Goal: Task Accomplishment & Management: Manage account settings

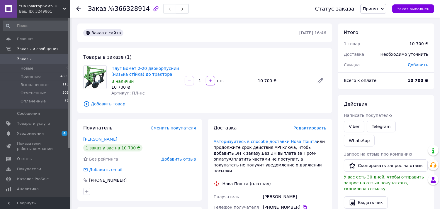
click at [80, 8] on icon at bounding box center [78, 8] width 5 height 5
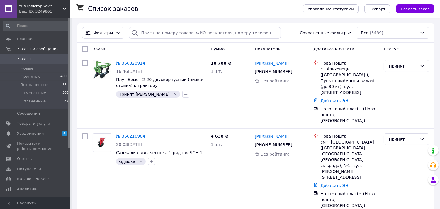
click at [50, 9] on div "Ваш ID: 3249861" at bounding box center [44, 11] width 51 height 5
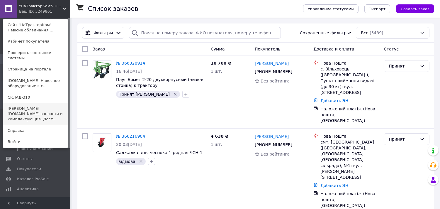
click at [25, 103] on link "[PERSON_NAME][DOMAIN_NAME] запчасти и комплектующие. Дост..." at bounding box center [35, 114] width 64 height 22
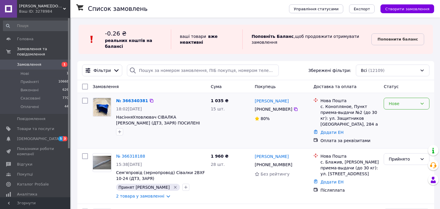
click at [394, 102] on div "Нове" at bounding box center [403, 103] width 29 height 6
click at [395, 115] on li "Прийнято" at bounding box center [406, 116] width 45 height 11
click at [129, 98] on link "№ 366340381" at bounding box center [132, 100] width 32 height 5
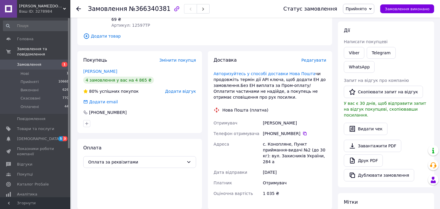
scroll to position [65, 0]
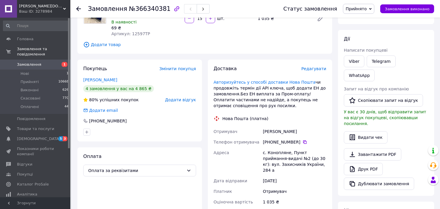
click at [275, 147] on div "с. Конопляне, Пункт приймання-видачі №2 (до 30 кг): вул. Захисників України, 28…" at bounding box center [295, 161] width 66 height 28
copy div "Конопляне"
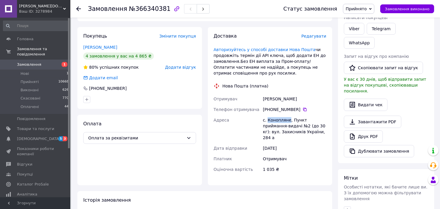
scroll to position [130, 0]
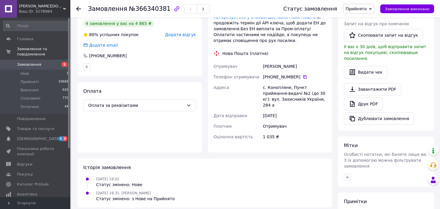
paste textarea "Адреса: вул. 30 років Перемоги, 202 Населений пункт: село Конопляне, Березівськ…"
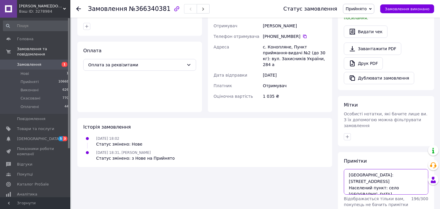
scroll to position [171, 0]
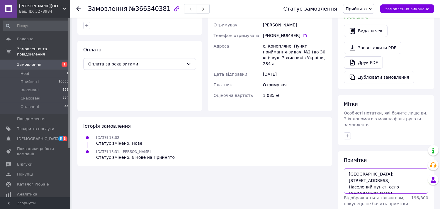
drag, startPoint x: 382, startPoint y: 154, endPoint x: 348, endPoint y: 155, distance: 33.4
click at [348, 168] on textarea "Адреса: вул. 30 років Перемоги, 202 Населений пункт: село Конопляне, Березівськ…" at bounding box center [386, 180] width 84 height 25
type textarea "Адреса: вул. 30 років Перемоги, 202 село Конопляне, Березівський район, Одеська…"
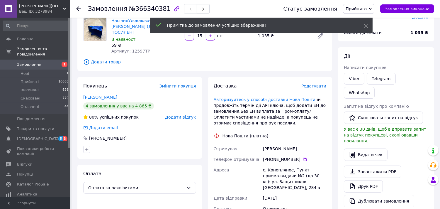
scroll to position [41, 0]
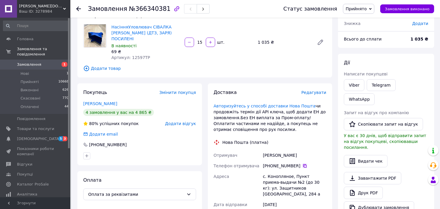
click at [302, 163] on icon at bounding box center [304, 165] width 5 height 5
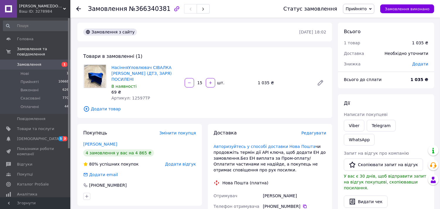
scroll to position [0, 0]
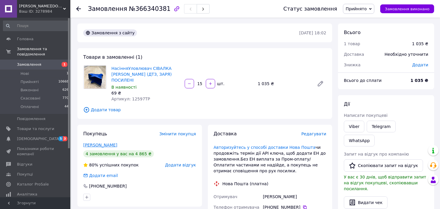
click at [107, 142] on link "Агафонов Денис" at bounding box center [100, 144] width 34 height 5
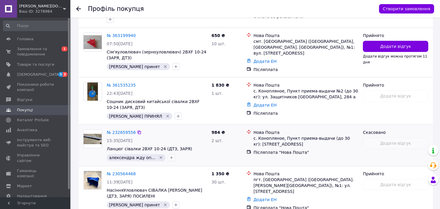
scroll to position [167, 0]
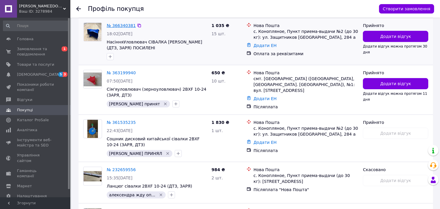
click at [124, 25] on link "№ 366340381" at bounding box center [121, 25] width 29 height 5
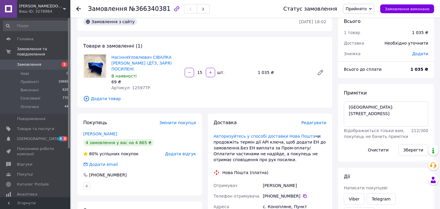
scroll to position [9, 0]
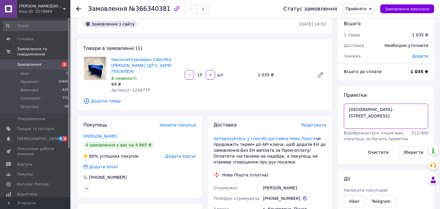
drag, startPoint x: 389, startPoint y: 124, endPoint x: 347, endPoint y: 111, distance: 43.9
click at [347, 111] on textarea "Адреса: вул. 30 років Перемоги, 202 село Конопляне, Березівський район, Одеська…" at bounding box center [386, 115] width 84 height 25
paste textarea "Захисників України, 284 а Населений пункт:"
drag, startPoint x: 382, startPoint y: 116, endPoint x: 348, endPoint y: 116, distance: 34.6
click at [348, 116] on textarea "Адреса: вул. Захисників України, 284 а Населений пункт: село Конопляне, Березів…" at bounding box center [386, 115] width 84 height 25
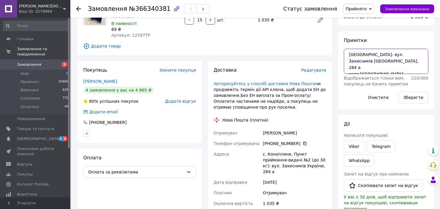
scroll to position [74, 0]
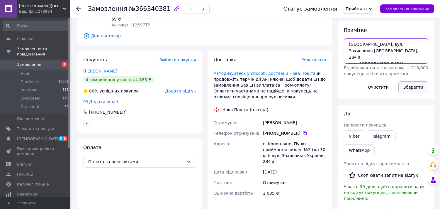
type textarea "Адреса: вул. Захисників України, 284 а село Конопляне, Березівський район, Одес…"
click at [414, 88] on button "Зберегти" at bounding box center [413, 87] width 30 height 12
click at [421, 86] on button "Зберегти" at bounding box center [413, 87] width 30 height 12
drag, startPoint x: 385, startPoint y: 56, endPoint x: 344, endPoint y: 35, distance: 45.6
click at [344, 35] on div "Примітки Адреса: вул. Захисників України, 284 а село Конопляне, Березівський ра…" at bounding box center [386, 60] width 84 height 66
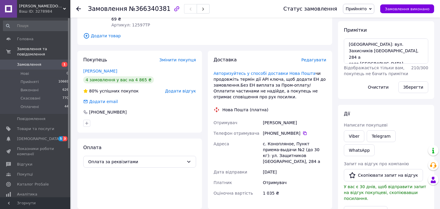
click at [200, 138] on div "Оплата Оплата за реквізитами" at bounding box center [139, 173] width 125 height 70
click at [301, 117] on div "Агафонов Денис" at bounding box center [295, 122] width 66 height 11
drag, startPoint x: 297, startPoint y: 116, endPoint x: 262, endPoint y: 117, distance: 34.9
click at [262, 117] on div "Агафонов Денис" at bounding box center [295, 122] width 66 height 11
copy div "Агафонов Денис"
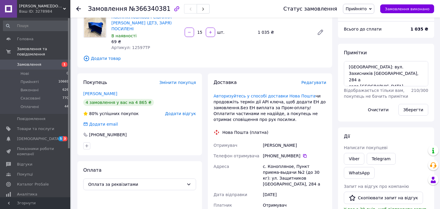
scroll to position [41, 0]
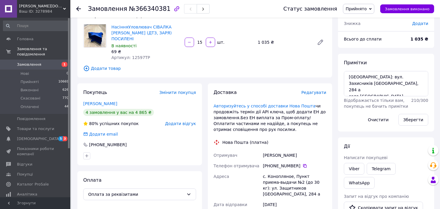
click at [191, 151] on div at bounding box center [139, 155] width 115 height 9
click at [77, 6] on div at bounding box center [78, 9] width 5 height 6
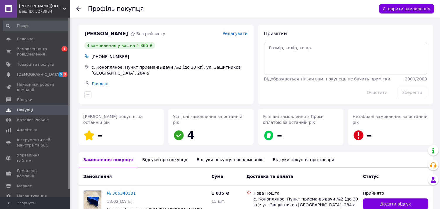
click at [78, 8] on icon at bounding box center [78, 8] width 5 height 5
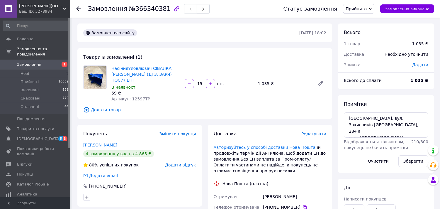
click at [78, 8] on icon at bounding box center [78, 8] width 5 height 5
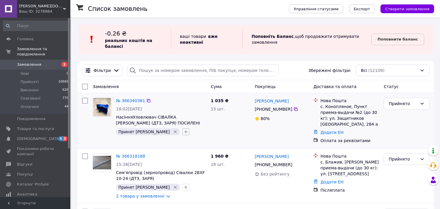
click at [183, 134] on icon "button" at bounding box center [185, 131] width 5 height 5
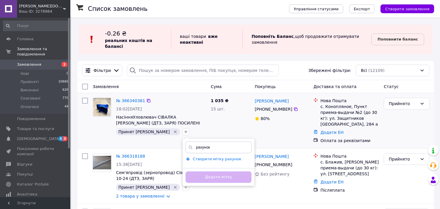
type input "рахунок"
click at [207, 159] on span "Створити мітку рахунок" at bounding box center [217, 158] width 49 height 5
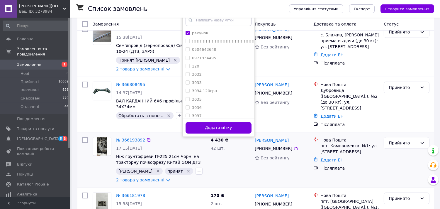
scroll to position [130, 0]
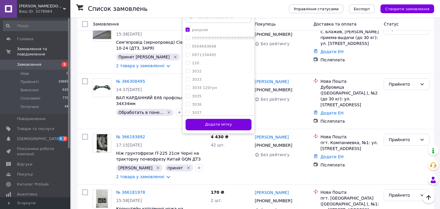
click at [191, 117] on div "Додати мітку" at bounding box center [219, 124] width 72 height 18
click at [203, 125] on button "Додати мітку" at bounding box center [219, 124] width 66 height 11
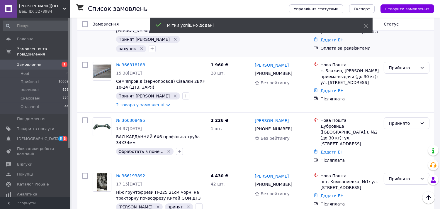
scroll to position [0, 0]
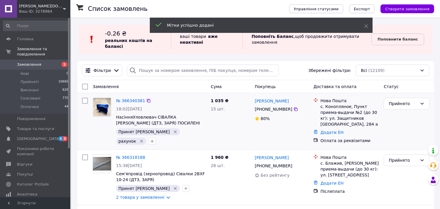
click at [49, 2] on div "ALLEX.PRO запчасти и комплектующие. Доставка по Украине Ваш ID: 3278984" at bounding box center [43, 9] width 53 height 18
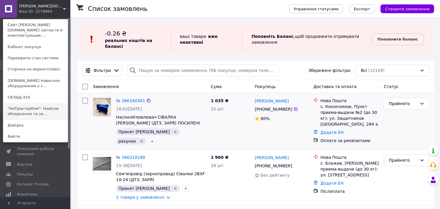
click at [25, 106] on link ""НаТракторКом"- Навісне обладнання та за..." at bounding box center [35, 111] width 64 height 16
